Goal: Task Accomplishment & Management: Complete application form

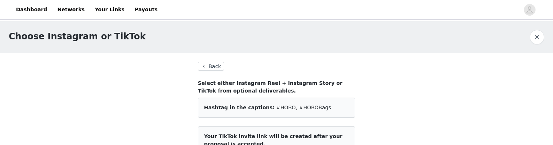
scroll to position [1, 0]
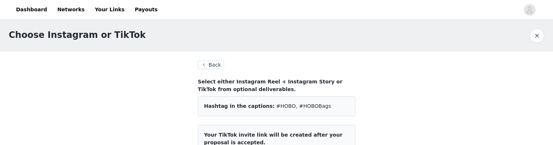
click at [211, 66] on button "Back" at bounding box center [211, 64] width 26 height 9
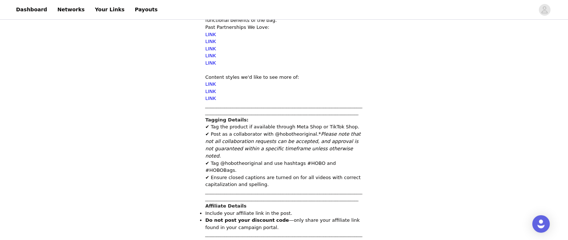
scroll to position [990, 0]
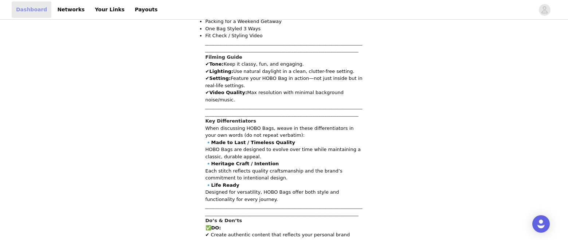
click at [26, 10] on link "Dashboard" at bounding box center [32, 9] width 40 height 16
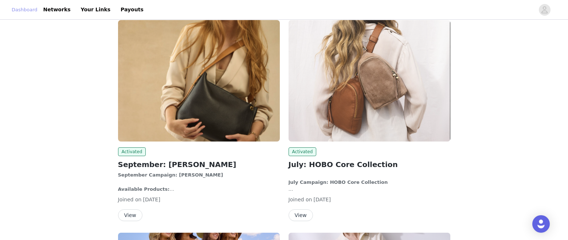
scroll to position [76, 0]
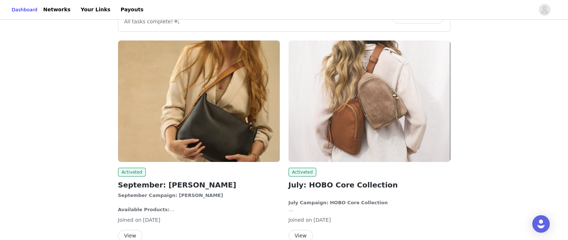
click at [130, 145] on button "View" at bounding box center [130, 236] width 24 height 12
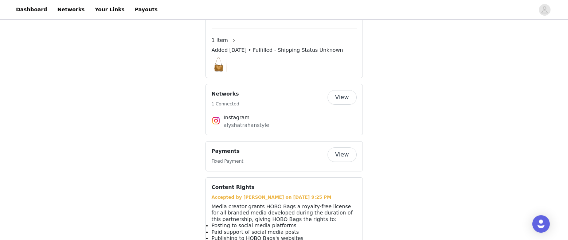
scroll to position [1659, 0]
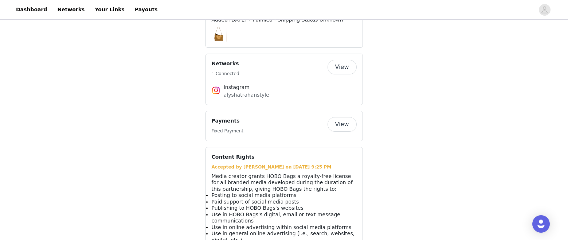
click at [345, 117] on button "View" at bounding box center [342, 124] width 29 height 15
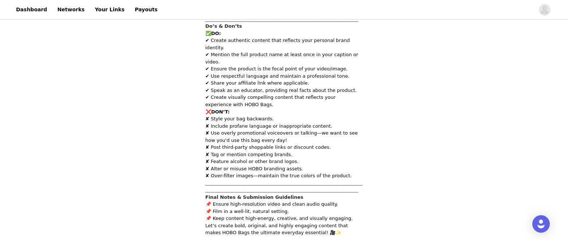
scroll to position [1309, 0]
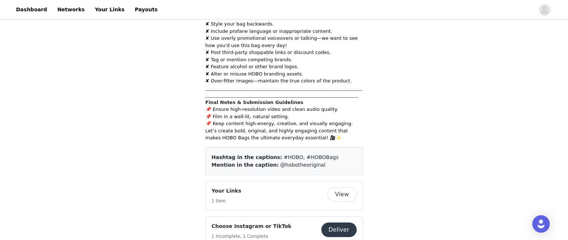
click at [341, 145] on button "Deliver" at bounding box center [338, 229] width 35 height 15
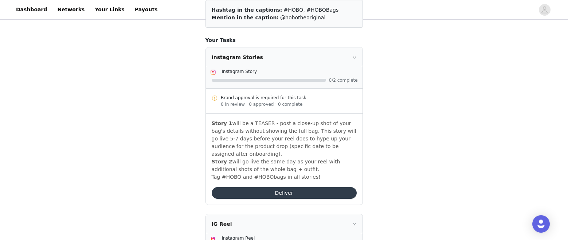
scroll to position [100, 0]
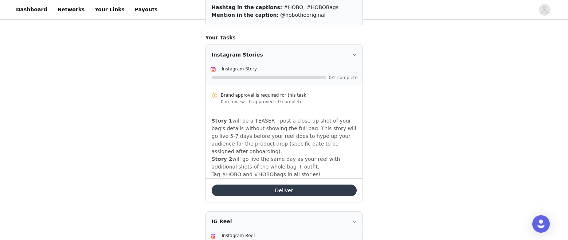
click at [323, 79] on div at bounding box center [269, 77] width 114 height 3
click at [288, 145] on button "Deliver" at bounding box center [284, 190] width 145 height 12
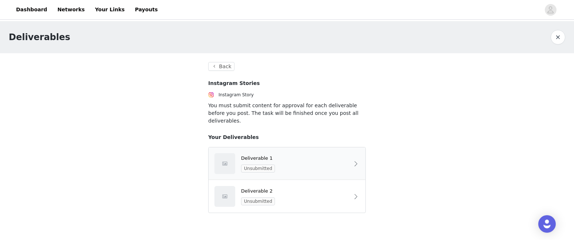
click at [326, 145] on div "Deliverable 1 Unsubmitted" at bounding box center [295, 164] width 108 height 18
click at [343, 145] on div "Deliverable 1 Unsubmitted" at bounding box center [295, 164] width 108 height 18
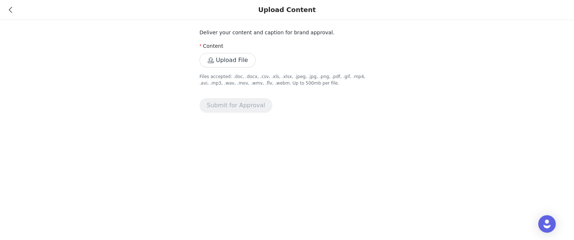
click at [220, 54] on button "Upload File" at bounding box center [227, 60] width 56 height 15
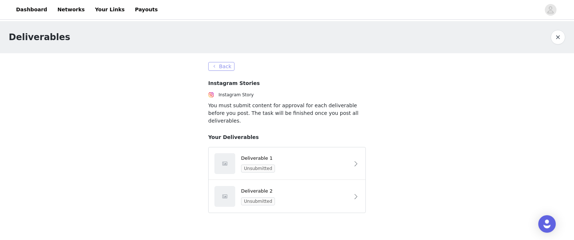
click at [224, 69] on button "Back" at bounding box center [221, 66] width 26 height 9
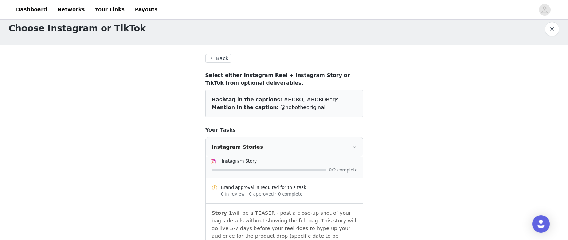
scroll to position [8, 0]
click at [220, 62] on button "Back" at bounding box center [219, 58] width 26 height 9
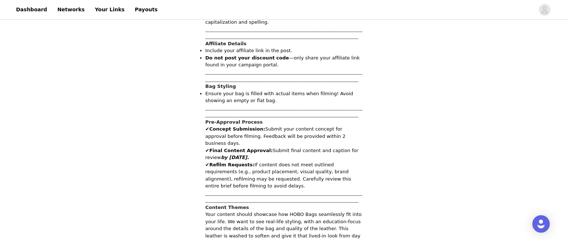
scroll to position [797, 0]
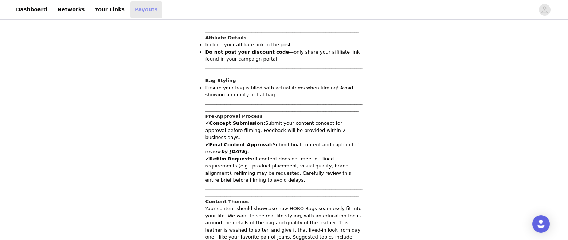
click at [130, 9] on link "Payouts" at bounding box center [146, 9] width 32 height 16
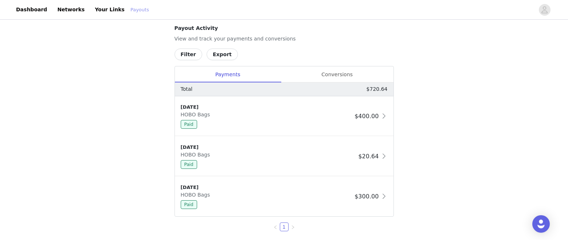
scroll to position [145, 0]
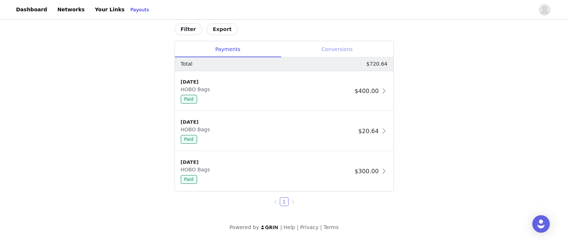
click at [324, 50] on div "Conversions" at bounding box center [337, 49] width 113 height 16
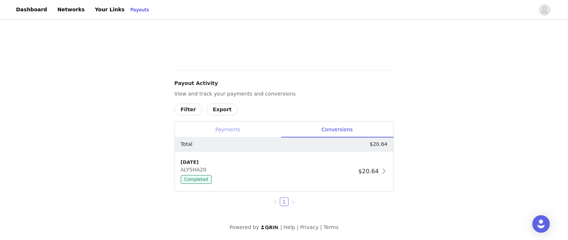
click at [235, 130] on div "Payments" at bounding box center [228, 129] width 106 height 16
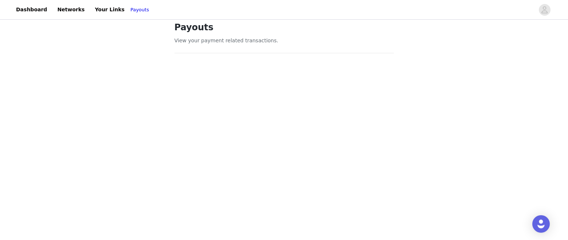
scroll to position [0, 0]
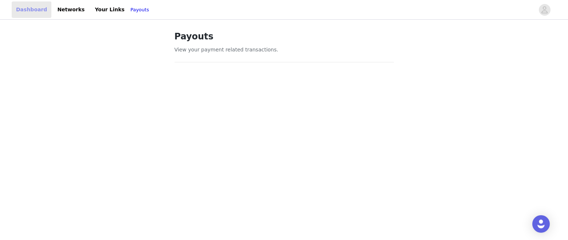
click at [27, 9] on link "Dashboard" at bounding box center [32, 9] width 40 height 16
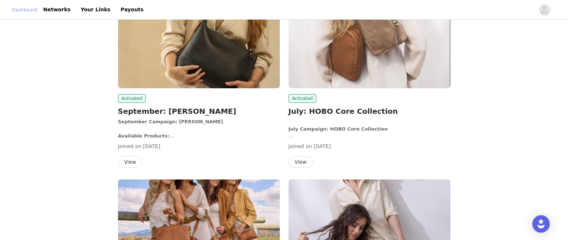
scroll to position [93, 0]
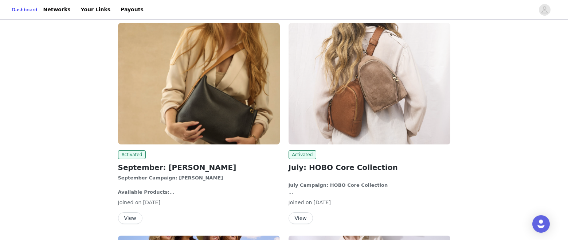
click at [210, 107] on img at bounding box center [199, 83] width 162 height 121
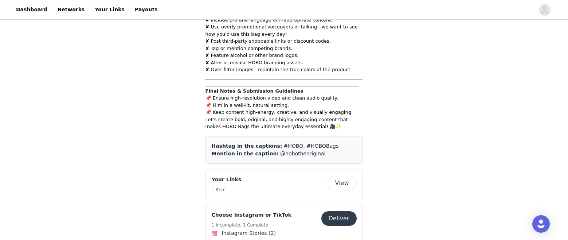
scroll to position [1416, 0]
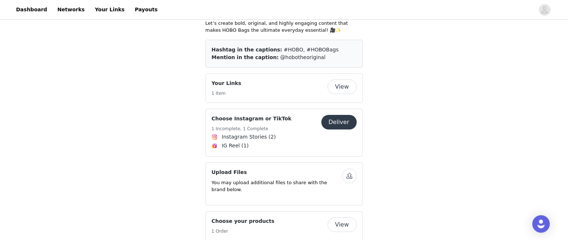
click at [340, 115] on button "Deliver" at bounding box center [338, 122] width 35 height 15
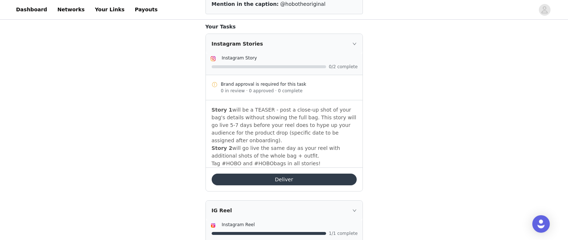
scroll to position [129, 0]
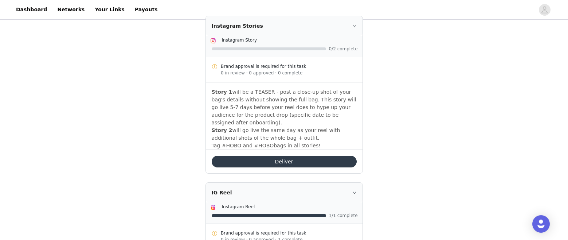
click at [277, 145] on button "Deliver" at bounding box center [284, 162] width 145 height 12
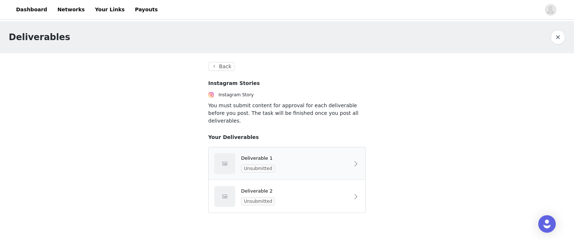
click at [322, 145] on div "Deliverable 1 Unsubmitted" at bounding box center [295, 164] width 108 height 18
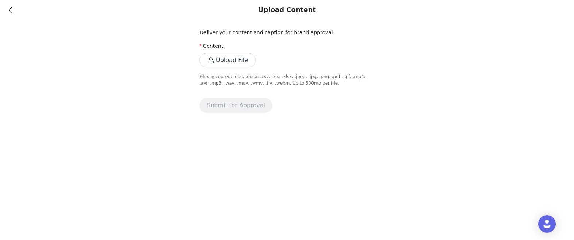
click at [230, 63] on button "Upload File" at bounding box center [227, 60] width 56 height 15
click at [215, 65] on button "Upload File" at bounding box center [227, 60] width 56 height 15
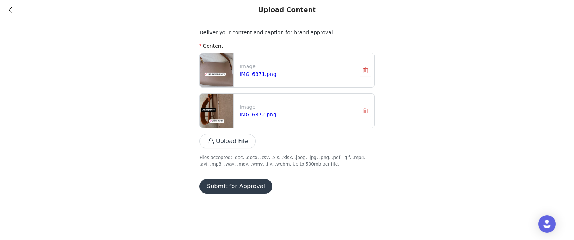
click at [246, 145] on button "Submit for Approval" at bounding box center [235, 186] width 73 height 15
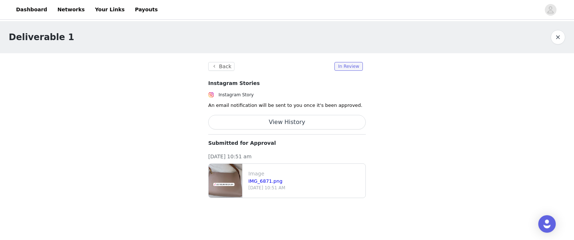
click at [306, 120] on button "View History" at bounding box center [286, 122] width 157 height 15
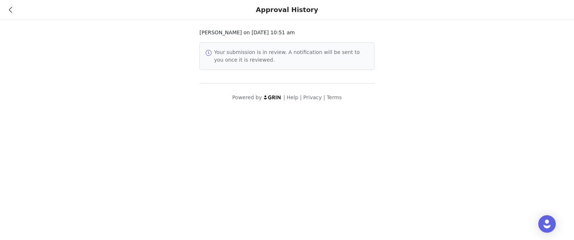
click at [13, 10] on div "Approval History" at bounding box center [287, 10] width 574 height 20
click at [10, 12] on icon at bounding box center [10, 9] width 3 height 5
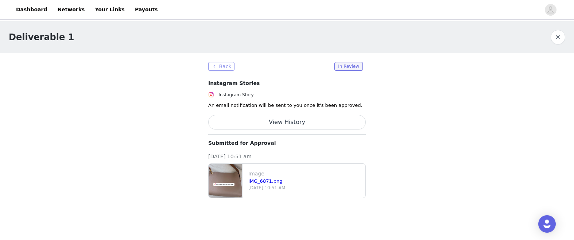
click at [213, 63] on button "Back" at bounding box center [221, 66] width 26 height 9
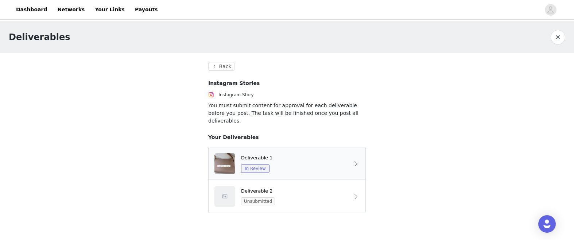
click at [315, 145] on div "In Review" at bounding box center [295, 168] width 108 height 9
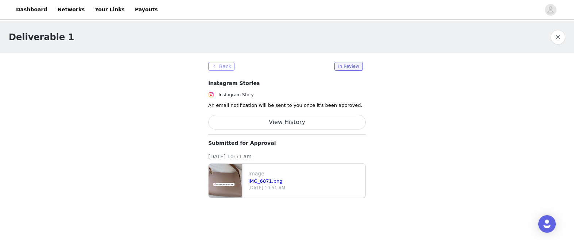
click at [223, 68] on button "Back" at bounding box center [221, 66] width 26 height 9
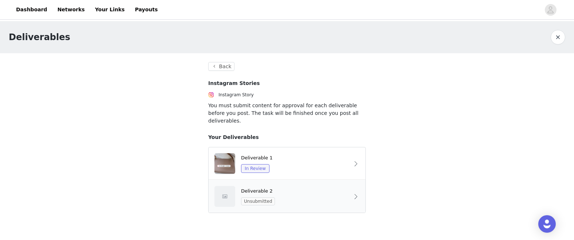
click at [335, 145] on div "Deliverable 2 Unsubmitted" at bounding box center [286, 196] width 157 height 32
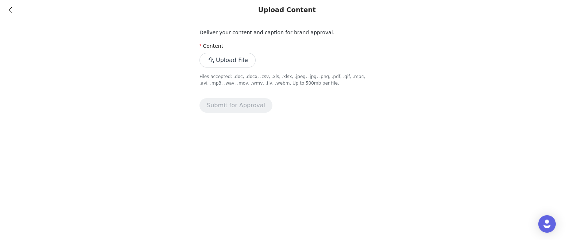
click at [221, 62] on button "Upload File" at bounding box center [227, 60] width 56 height 15
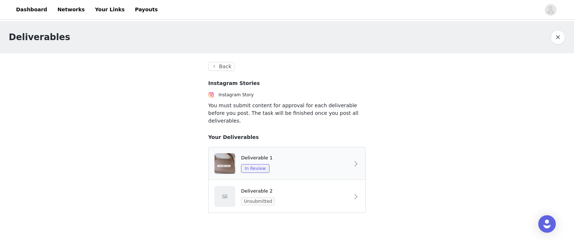
click at [232, 145] on img at bounding box center [224, 163] width 21 height 21
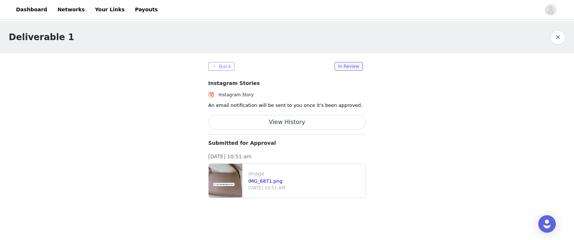
click at [230, 67] on button "Back" at bounding box center [221, 66] width 26 height 9
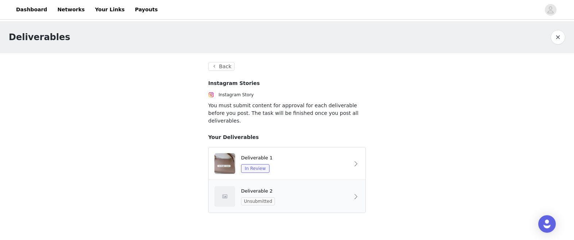
click at [319, 145] on div "Unsubmitted" at bounding box center [295, 201] width 108 height 8
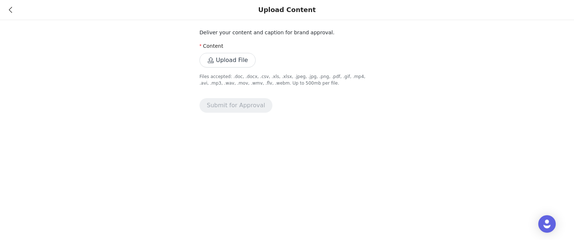
click at [222, 56] on button "Upload File" at bounding box center [227, 60] width 56 height 15
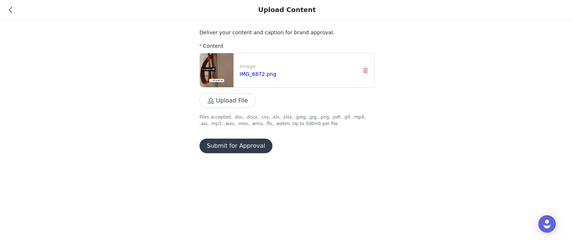
click at [230, 145] on button "Submit for Approval" at bounding box center [235, 145] width 73 height 15
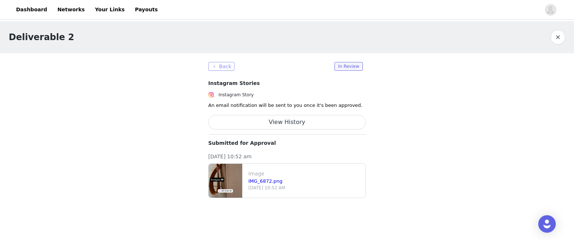
click at [219, 65] on button "Back" at bounding box center [221, 66] width 26 height 9
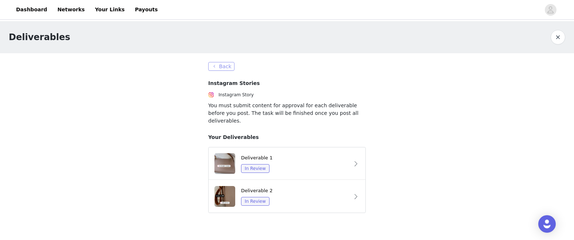
click at [221, 64] on button "Back" at bounding box center [221, 66] width 26 height 9
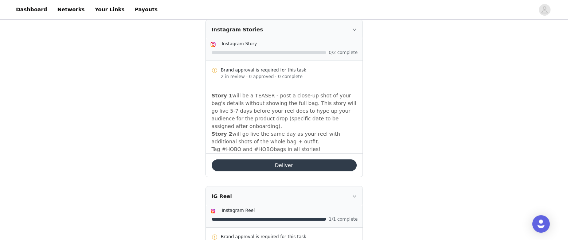
scroll to position [124, 0]
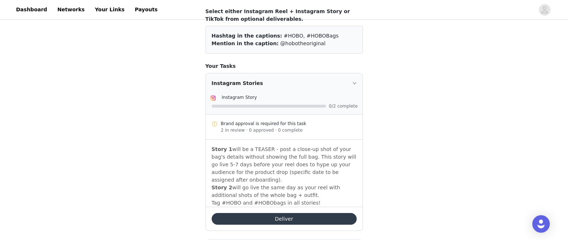
scroll to position [44, 0]
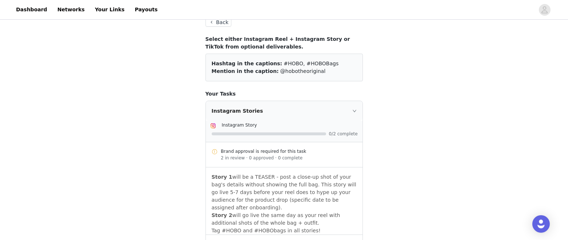
click at [353, 111] on icon "icon: right" at bounding box center [354, 111] width 4 height 4
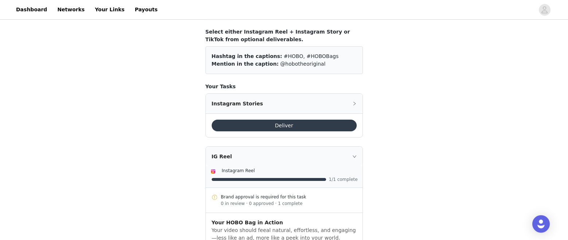
scroll to position [0, 0]
